Goal: Navigation & Orientation: Understand site structure

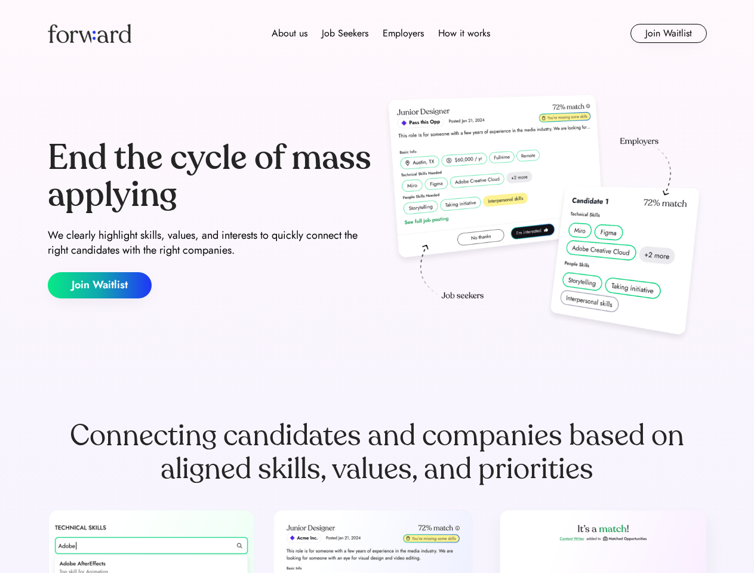
click at [377, 287] on div "End the cycle of mass applying We clearly highlight skills, values, and interes…" at bounding box center [377, 219] width 659 height 257
click at [377, 33] on div "About us Job Seekers Employers How it works" at bounding box center [381, 33] width 470 height 14
click at [90, 33] on img at bounding box center [90, 33] width 84 height 19
click at [381, 33] on div "About us Job Seekers Employers How it works" at bounding box center [381, 33] width 470 height 14
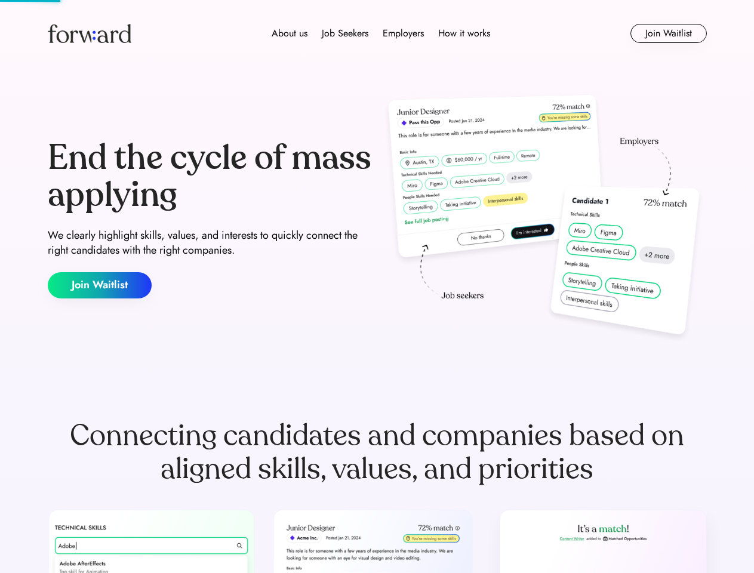
click at [290, 33] on div "About us" at bounding box center [290, 33] width 36 height 14
click at [345, 33] on div "Job Seekers" at bounding box center [345, 33] width 47 height 14
click at [403, 33] on div "Employers" at bounding box center [403, 33] width 41 height 14
click at [463, 33] on div "How it works" at bounding box center [464, 33] width 52 height 14
click at [668, 33] on button "Join Waitlist" at bounding box center [668, 33] width 76 height 19
